Goal: Go to known website: Access a specific website the user already knows

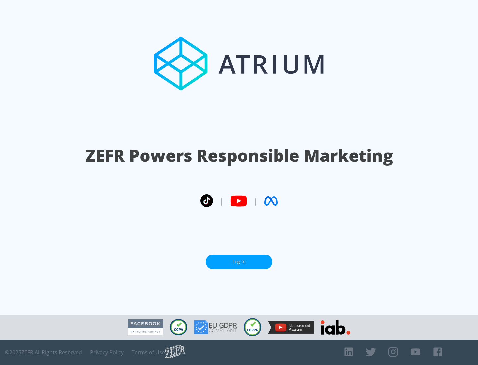
click at [239, 262] on link "Log In" at bounding box center [239, 262] width 66 height 15
